Goal: Book appointment/travel/reservation

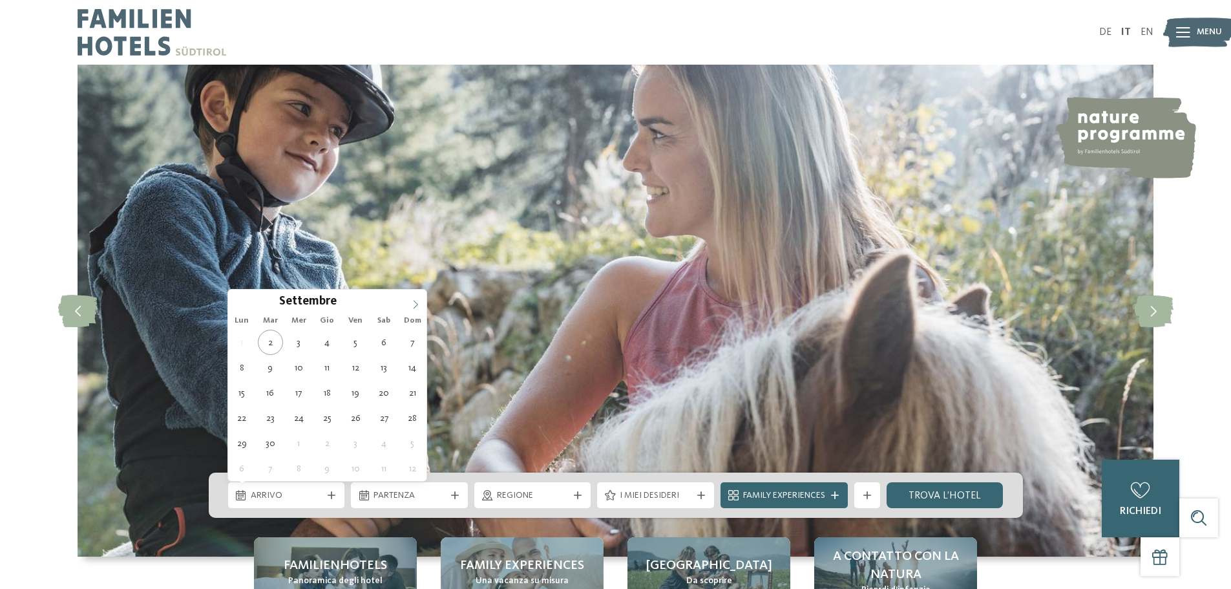
click at [415, 302] on icon at bounding box center [416, 304] width 5 height 8
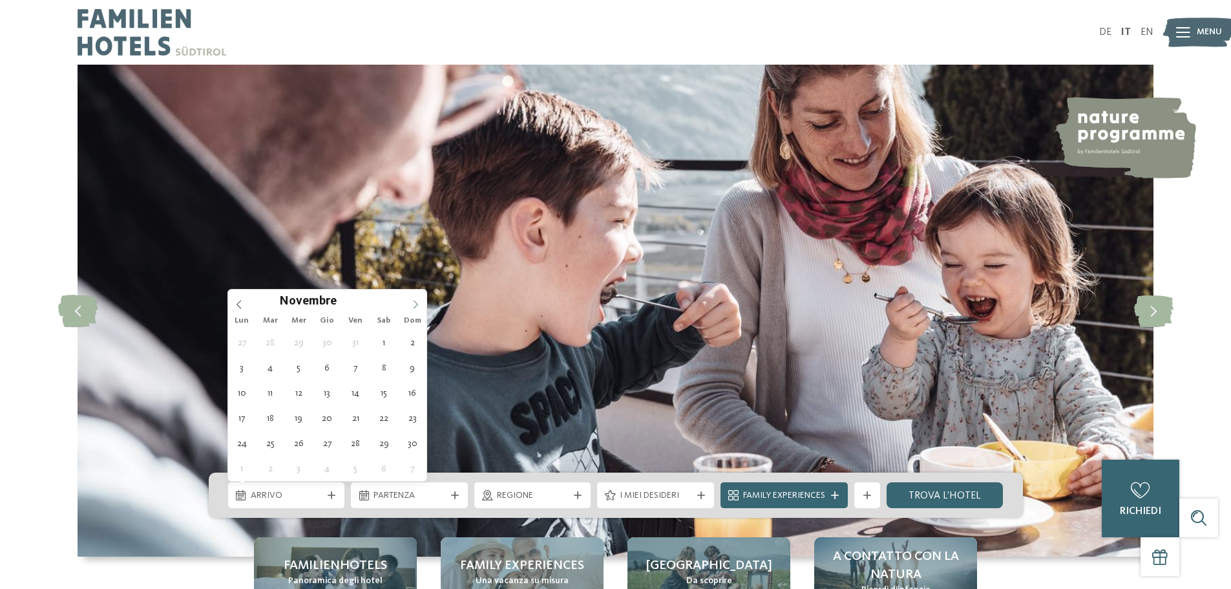
click at [415, 302] on icon at bounding box center [416, 304] width 5 height 8
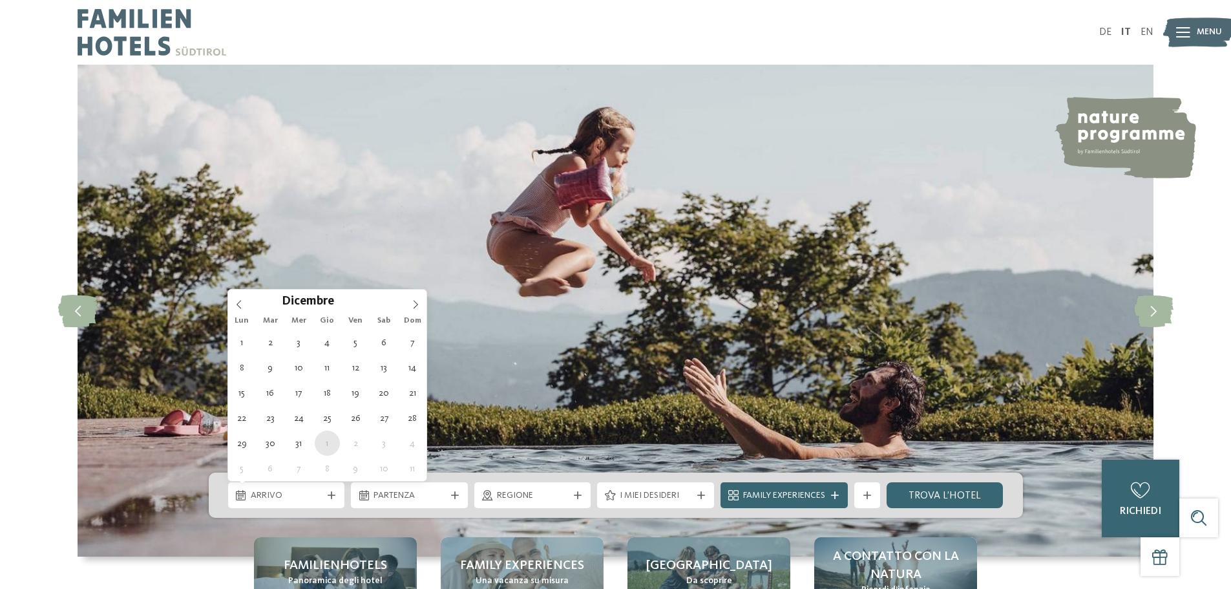
type div "01.01.2026"
type input "****"
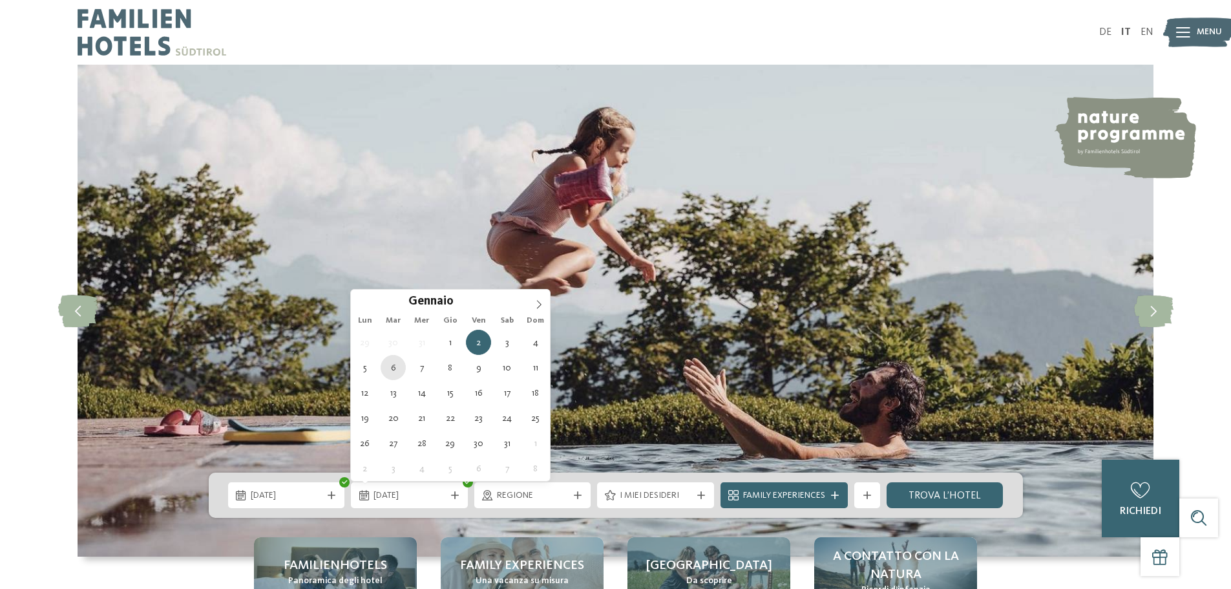
type div "06.01.2026"
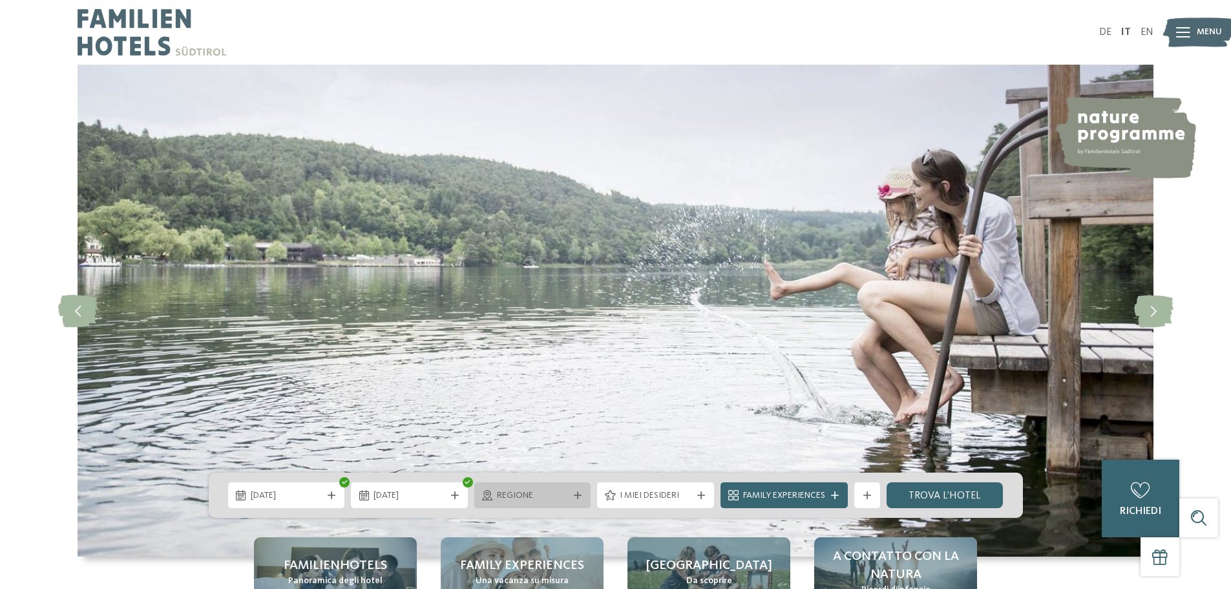
click at [536, 493] on span "Regione" at bounding box center [533, 495] width 72 height 13
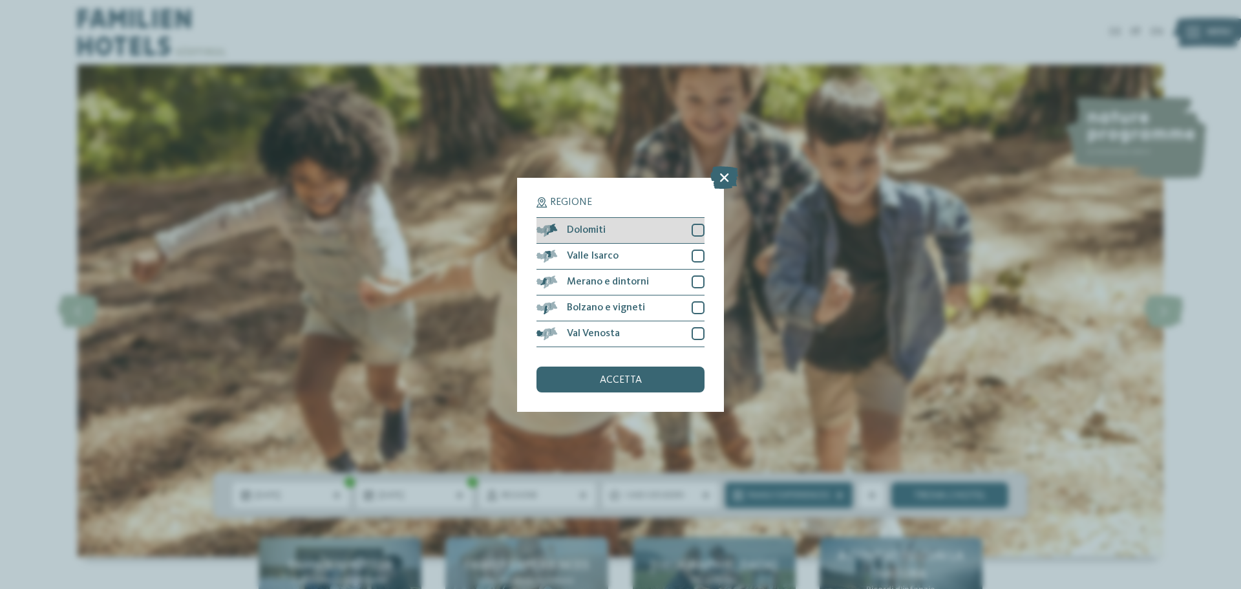
click at [695, 233] on div at bounding box center [697, 230] width 13 height 13
click at [607, 383] on span "accetta" at bounding box center [621, 380] width 42 height 10
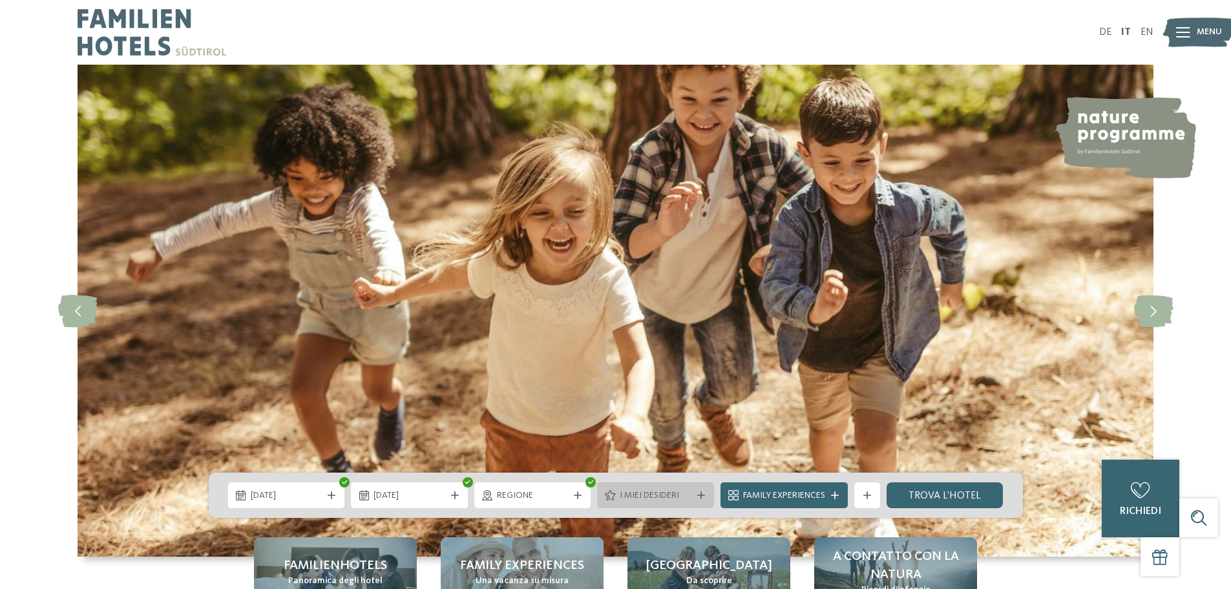
click at [706, 495] on div at bounding box center [701, 495] width 13 height 8
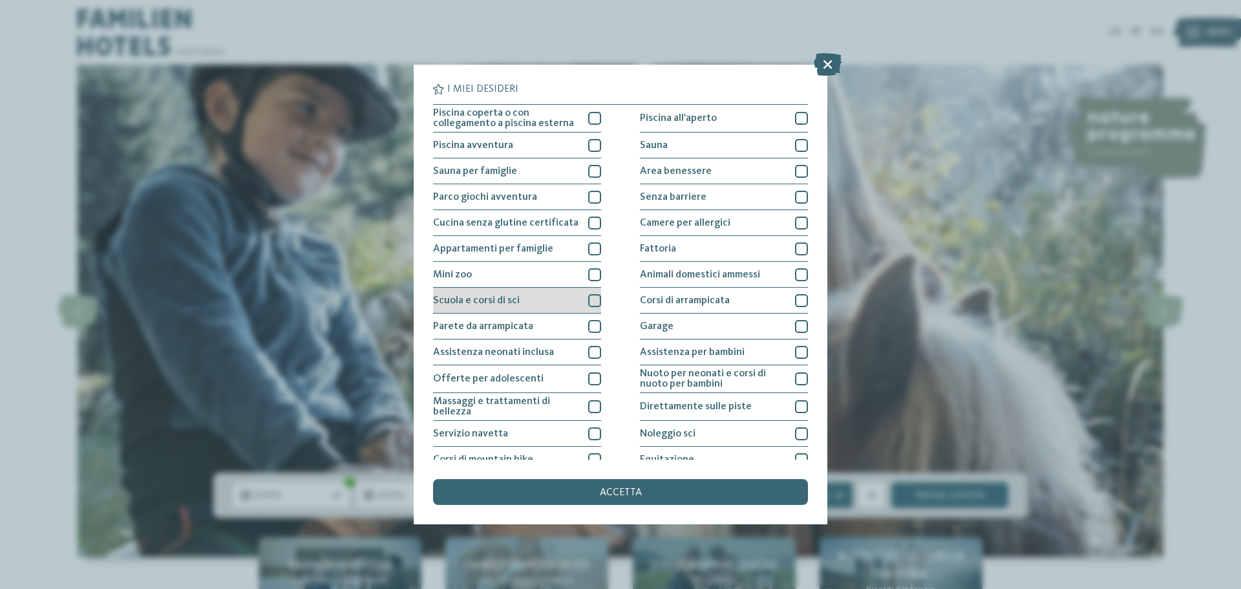
click at [592, 306] on div at bounding box center [594, 300] width 13 height 13
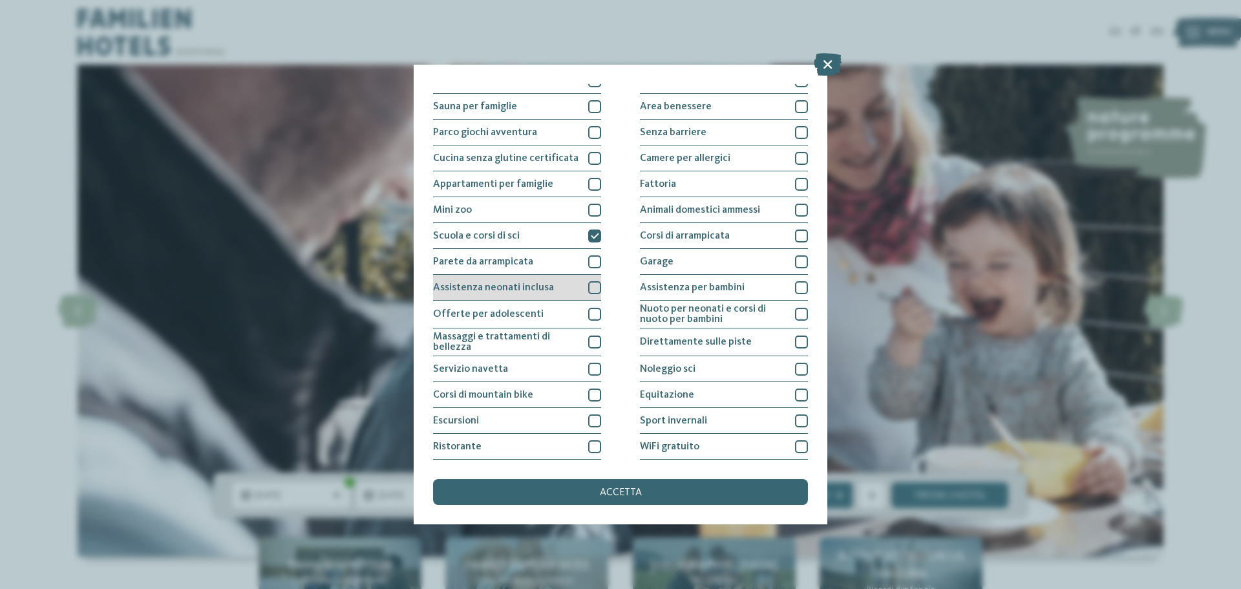
scroll to position [90, 0]
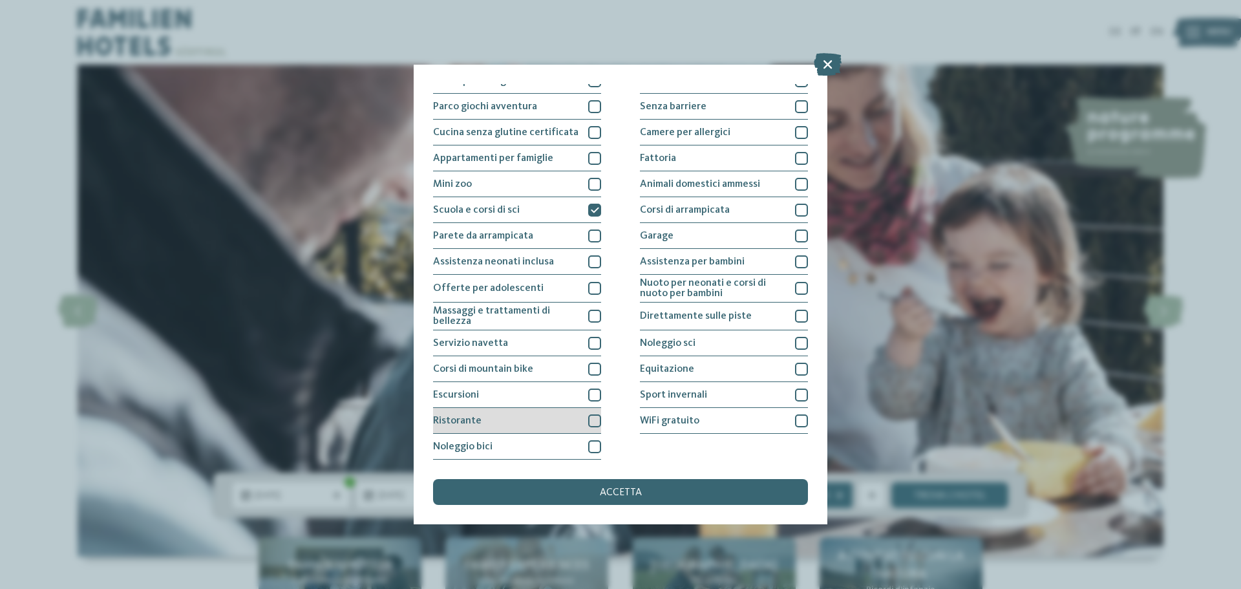
click at [583, 419] on div "Ristorante" at bounding box center [517, 421] width 168 height 26
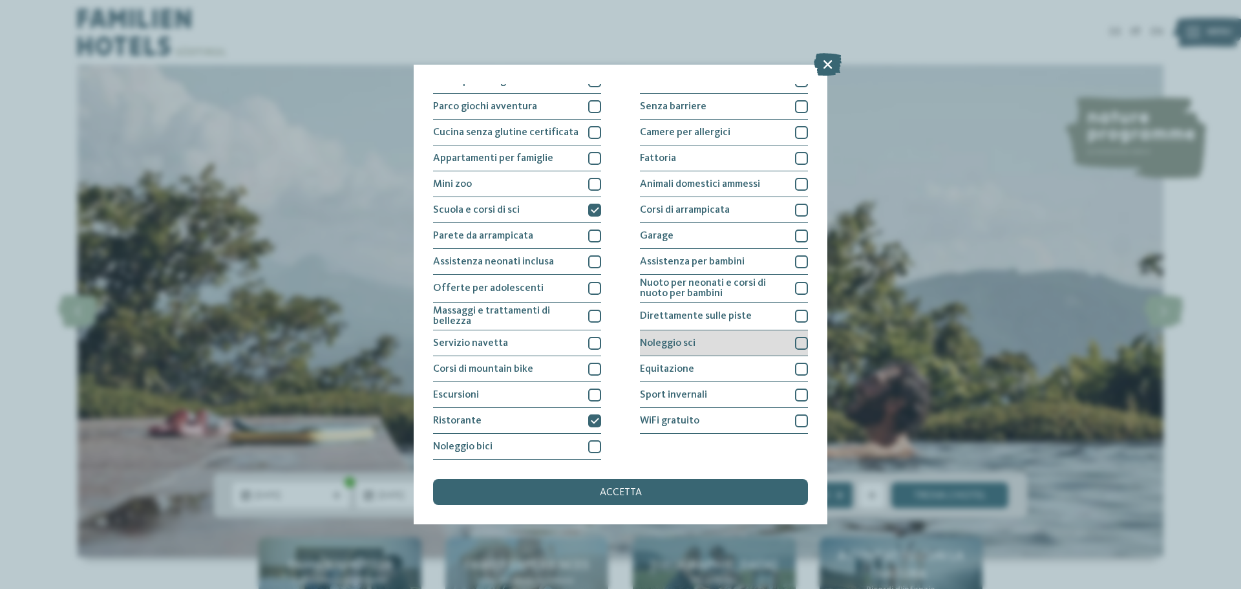
click at [795, 346] on div at bounding box center [801, 343] width 13 height 13
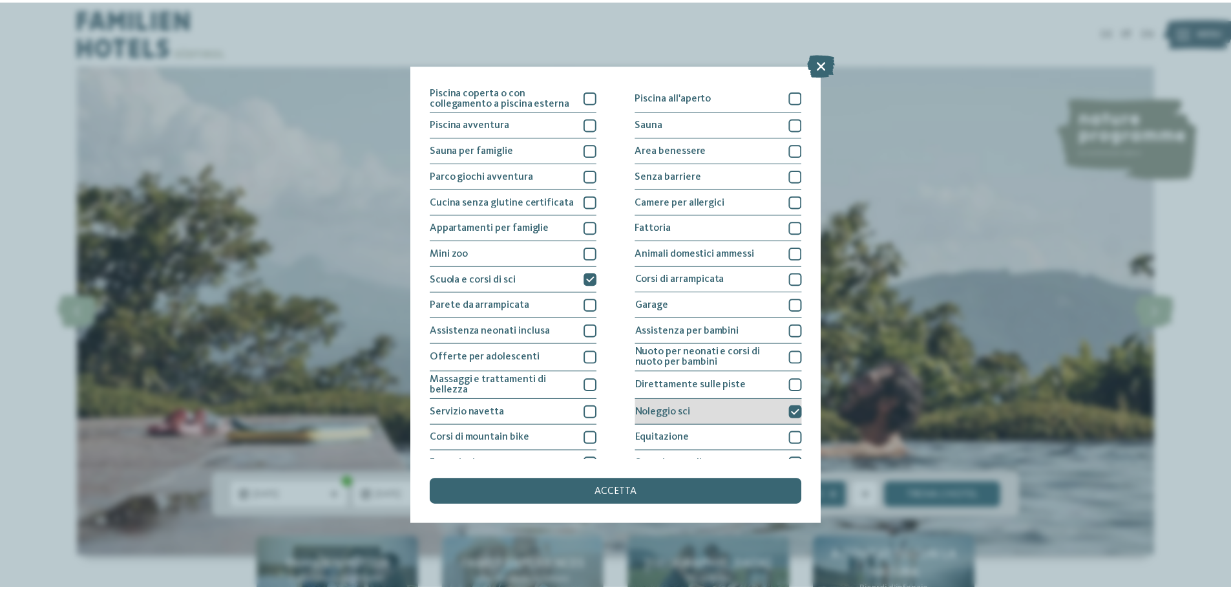
scroll to position [0, 0]
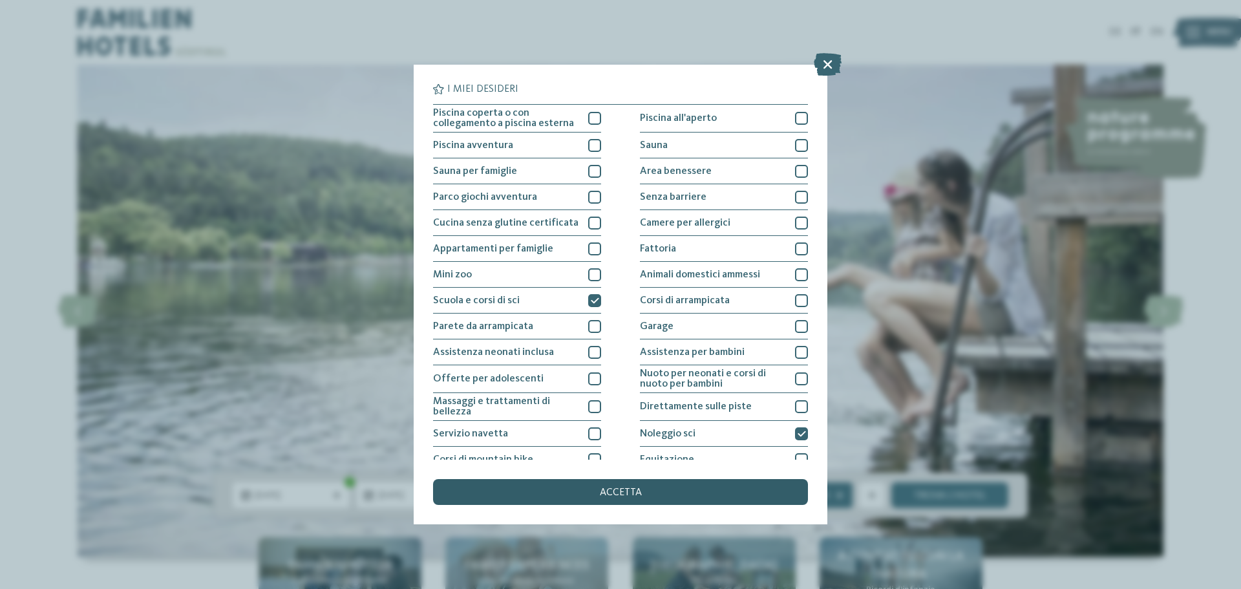
click at [671, 492] on div "accetta" at bounding box center [620, 492] width 375 height 26
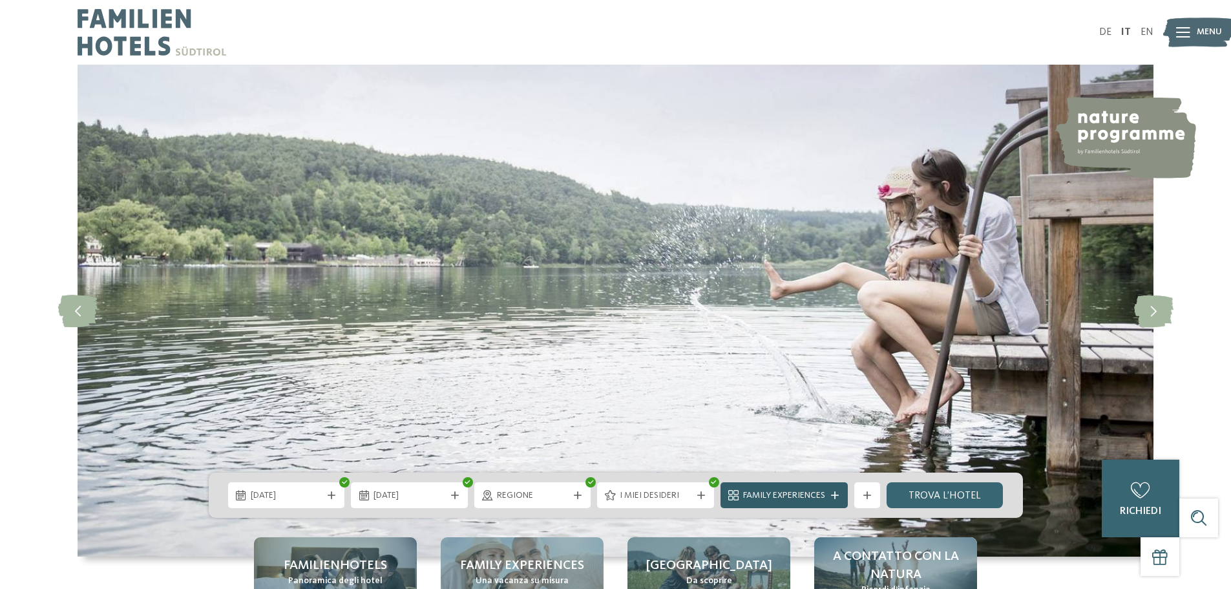
click at [820, 493] on span "Family Experiences" at bounding box center [784, 495] width 82 height 13
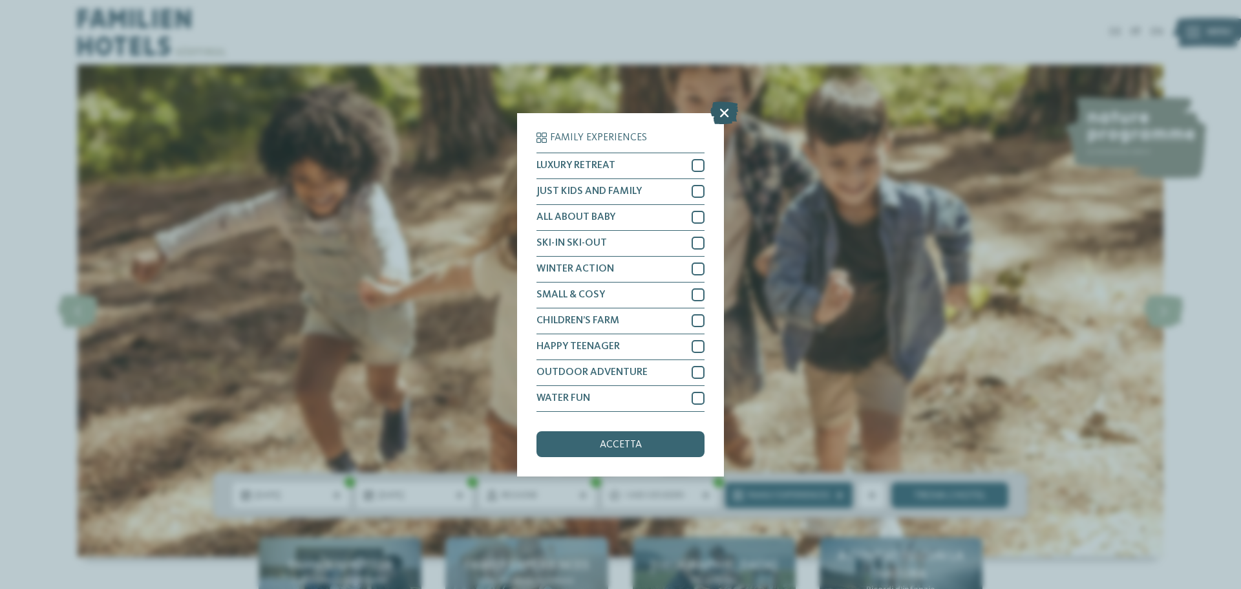
click at [729, 114] on icon at bounding box center [724, 112] width 28 height 23
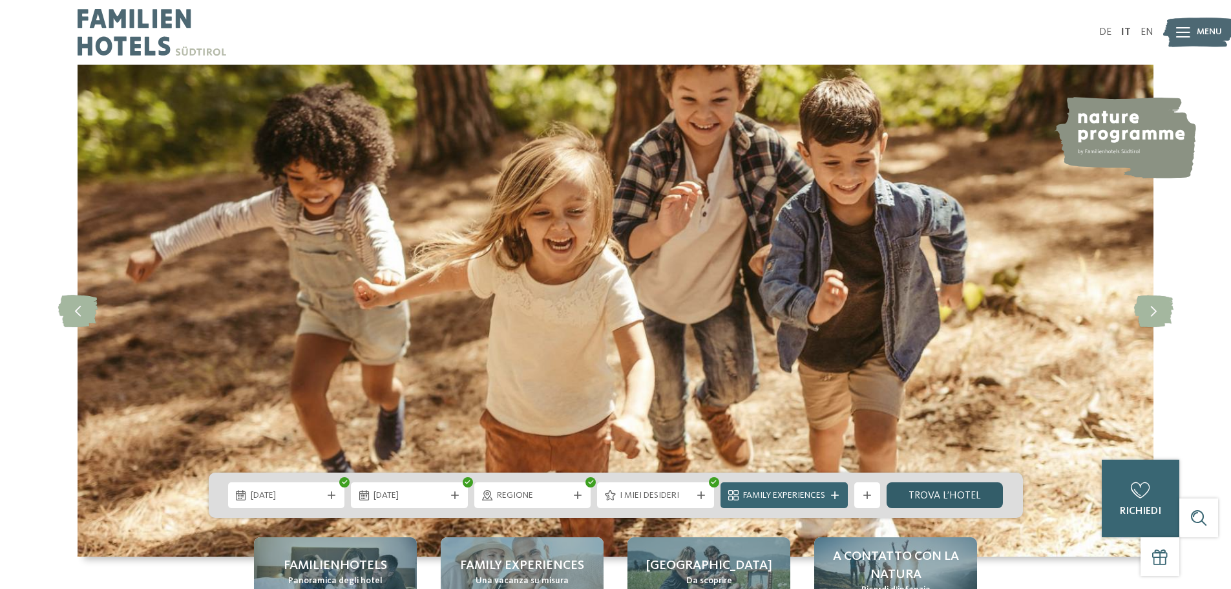
click at [947, 493] on link "trova l’hotel" at bounding box center [945, 495] width 117 height 26
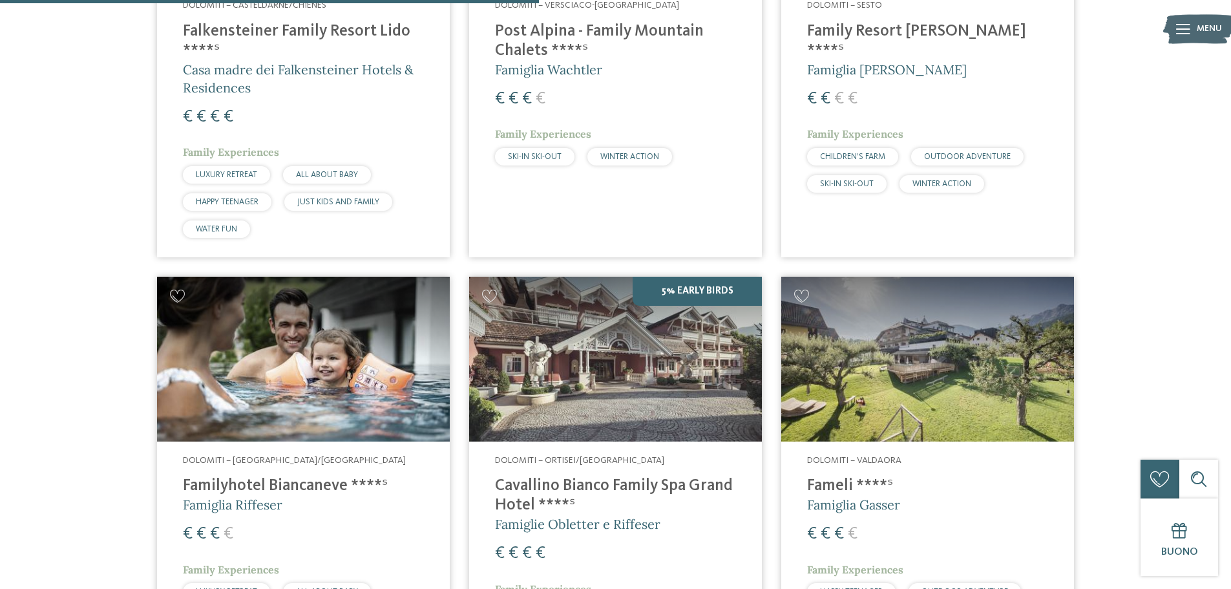
scroll to position [488, 0]
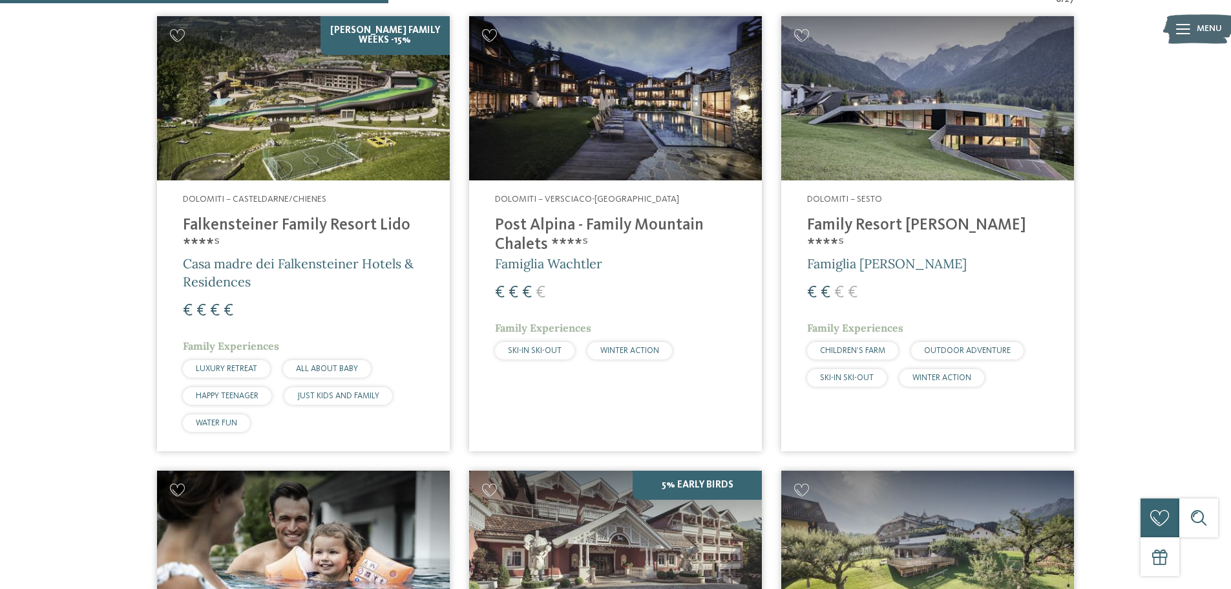
click at [932, 122] on img at bounding box center [927, 98] width 293 height 165
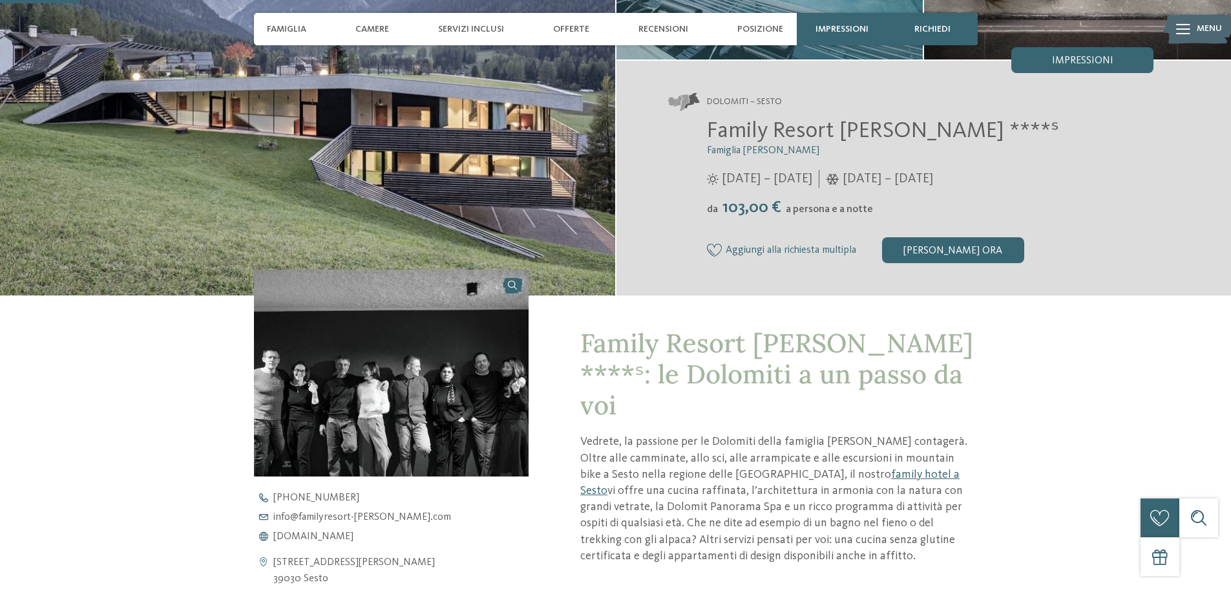
scroll to position [258, 0]
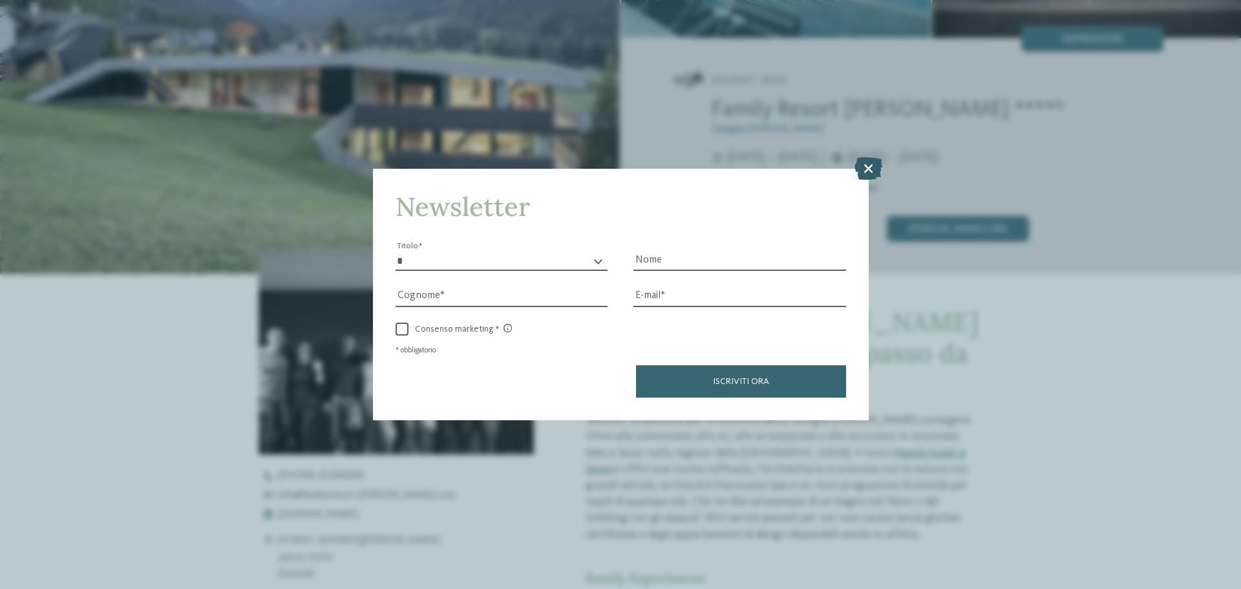
click at [866, 169] on icon at bounding box center [868, 168] width 28 height 23
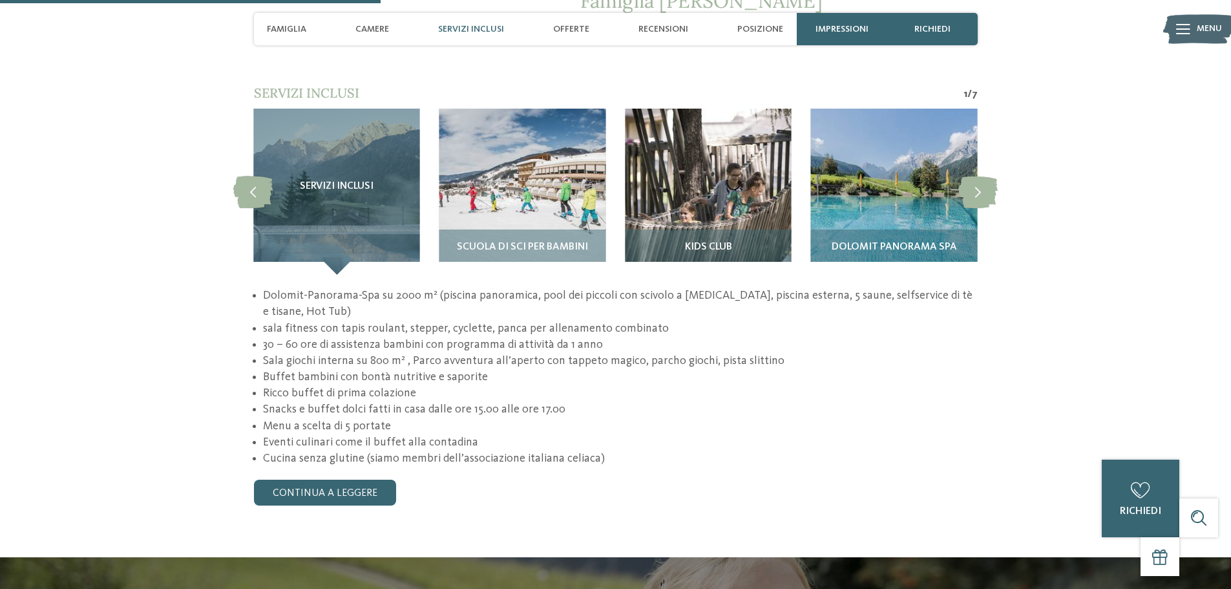
scroll to position [1228, 0]
